Goal: Task Accomplishment & Management: Manage account settings

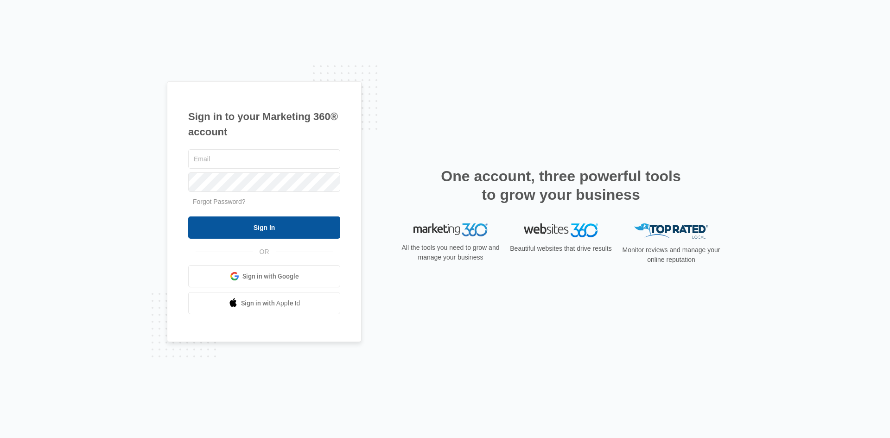
type input "[EMAIL_ADDRESS][DOMAIN_NAME]"
click at [268, 230] on input "Sign In" at bounding box center [264, 228] width 152 height 22
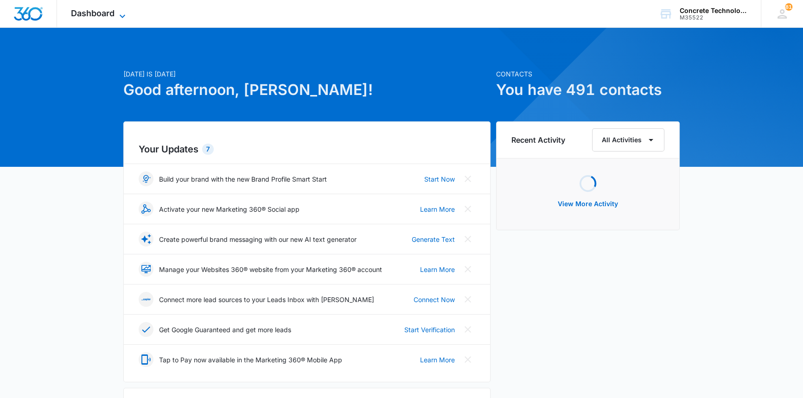
click at [92, 10] on span "Dashboard" at bounding box center [93, 13] width 44 height 10
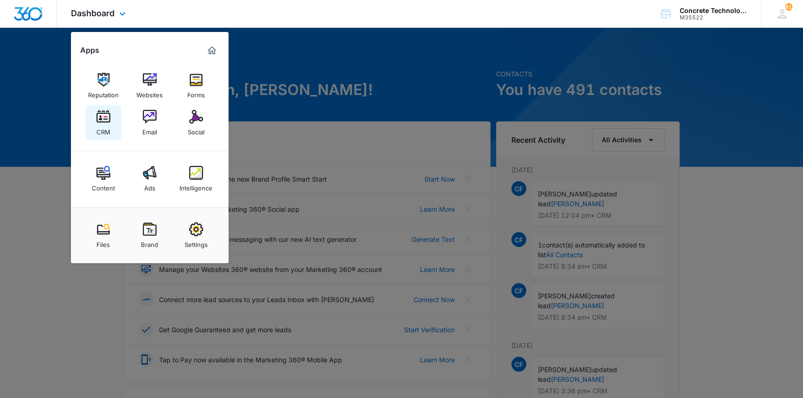
click at [102, 123] on img at bounding box center [103, 117] width 14 height 14
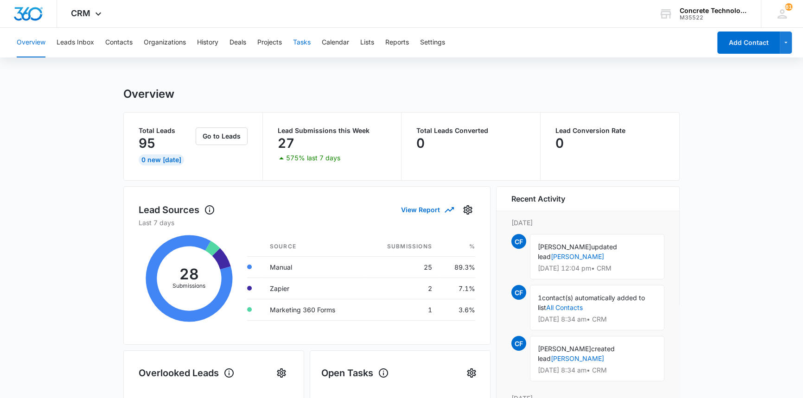
click at [304, 43] on button "Tasks" at bounding box center [302, 43] width 18 height 30
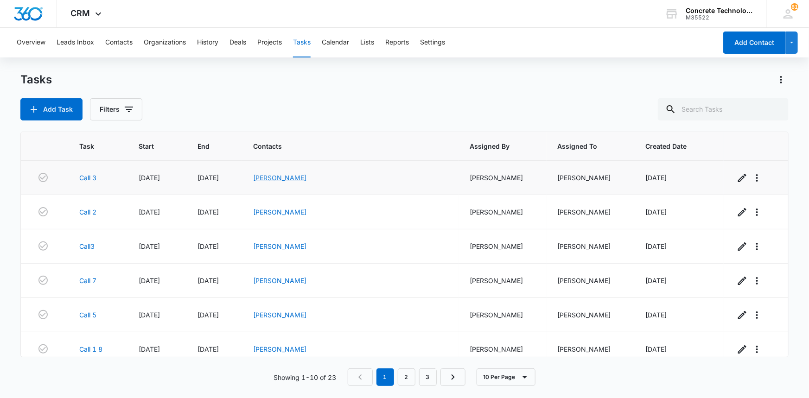
click at [307, 174] on link "Eugene Hall" at bounding box center [279, 178] width 53 height 8
